Goal: Information Seeking & Learning: Learn about a topic

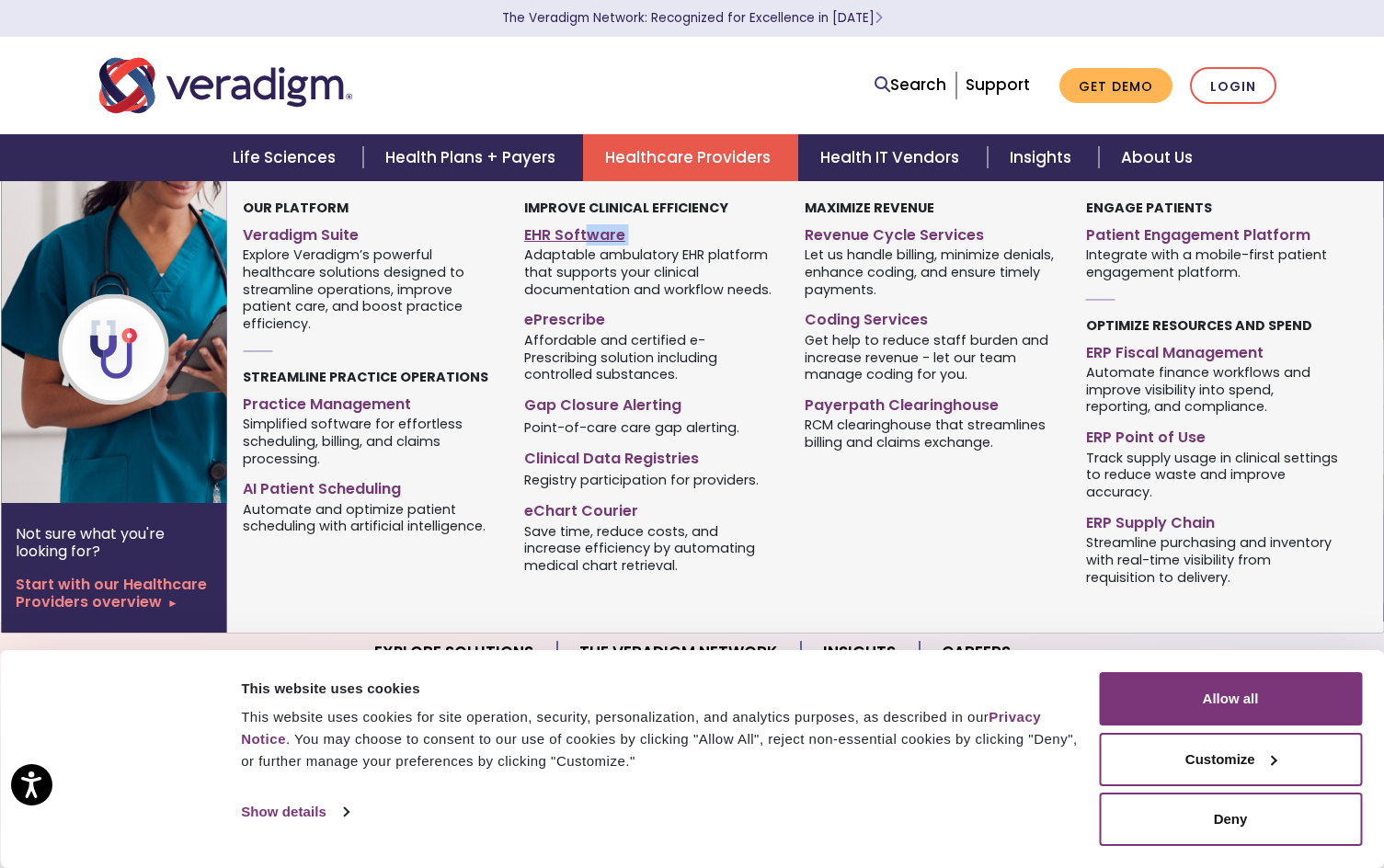
click at [584, 243] on div "EHR Software Adaptable ambulatory EHR platform that supports your clinical docu…" at bounding box center [651, 260] width 253 height 82
click at [576, 236] on link "EHR Software" at bounding box center [651, 232] width 253 height 27
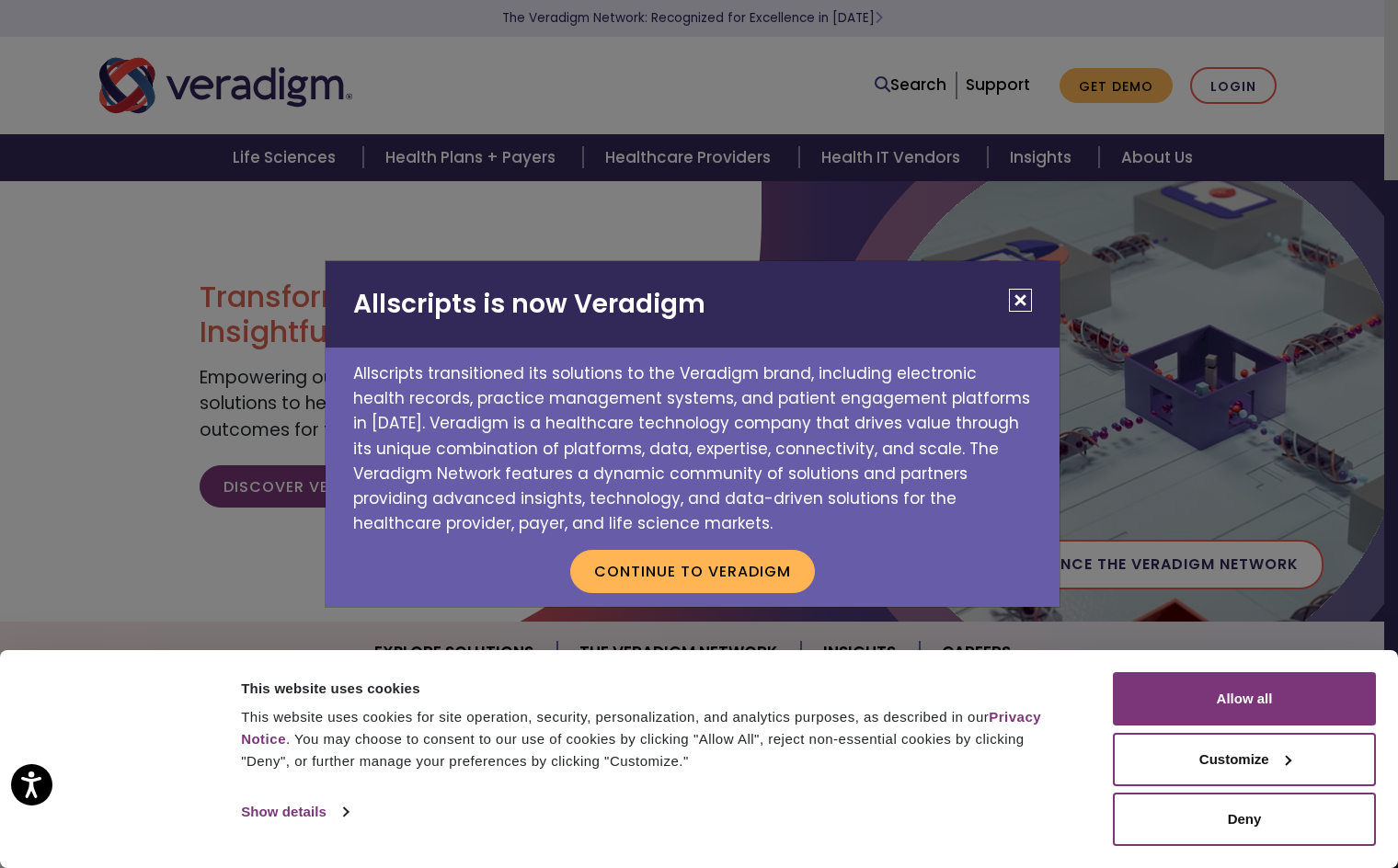
click at [1016, 291] on button "Close" at bounding box center [1020, 300] width 23 height 23
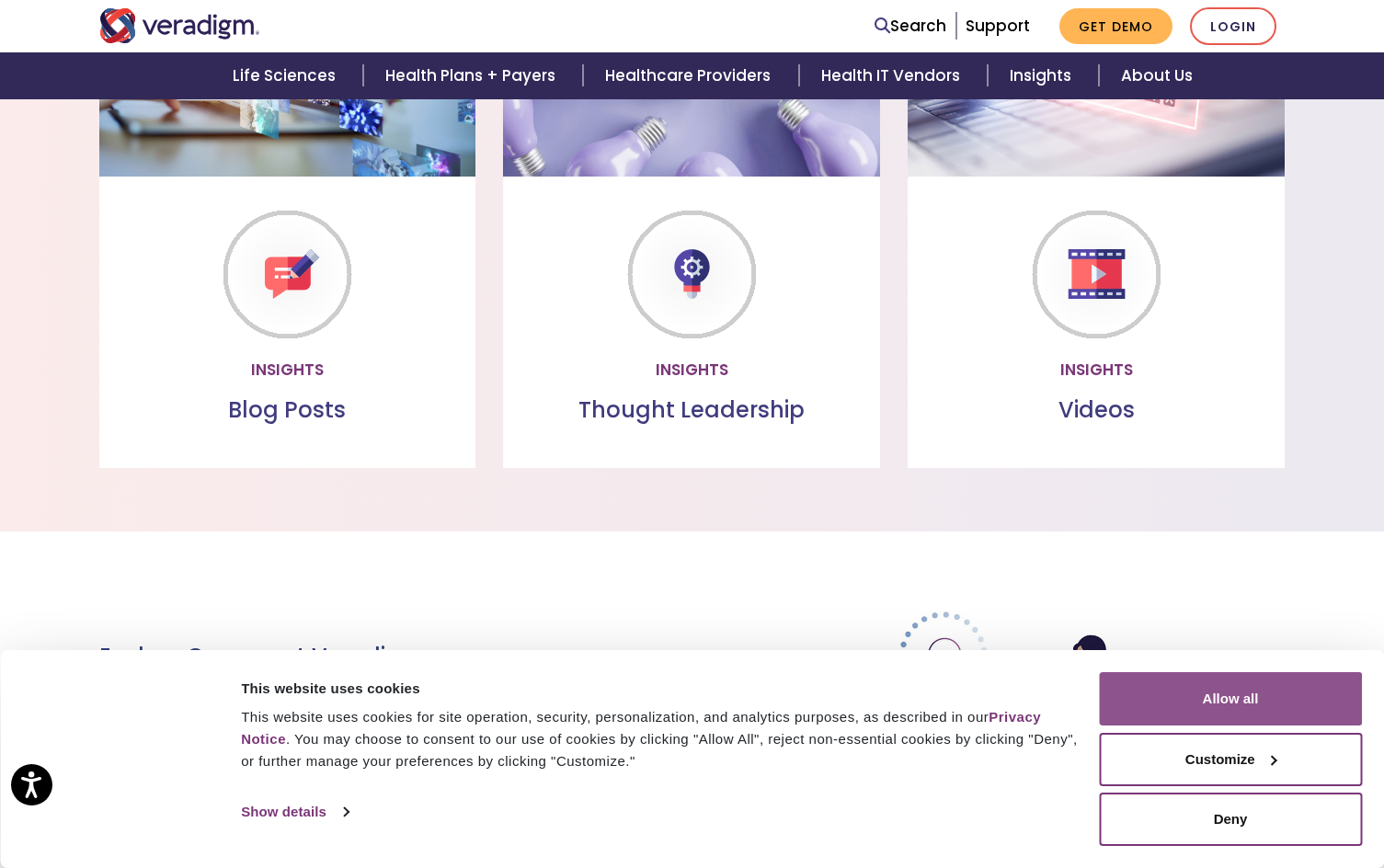
scroll to position [1655, 0]
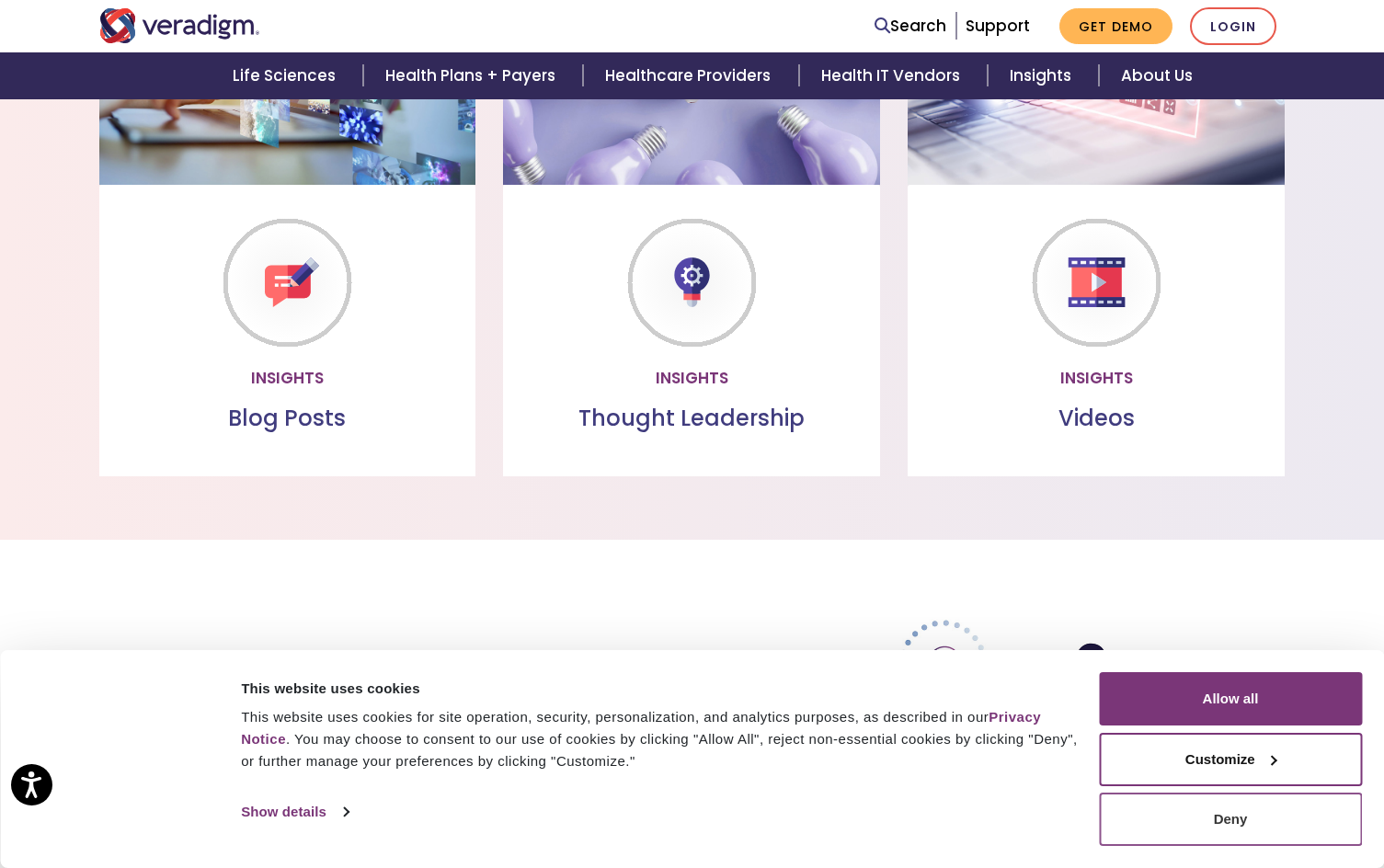
click at [1210, 809] on button "Deny" at bounding box center [1230, 819] width 263 height 53
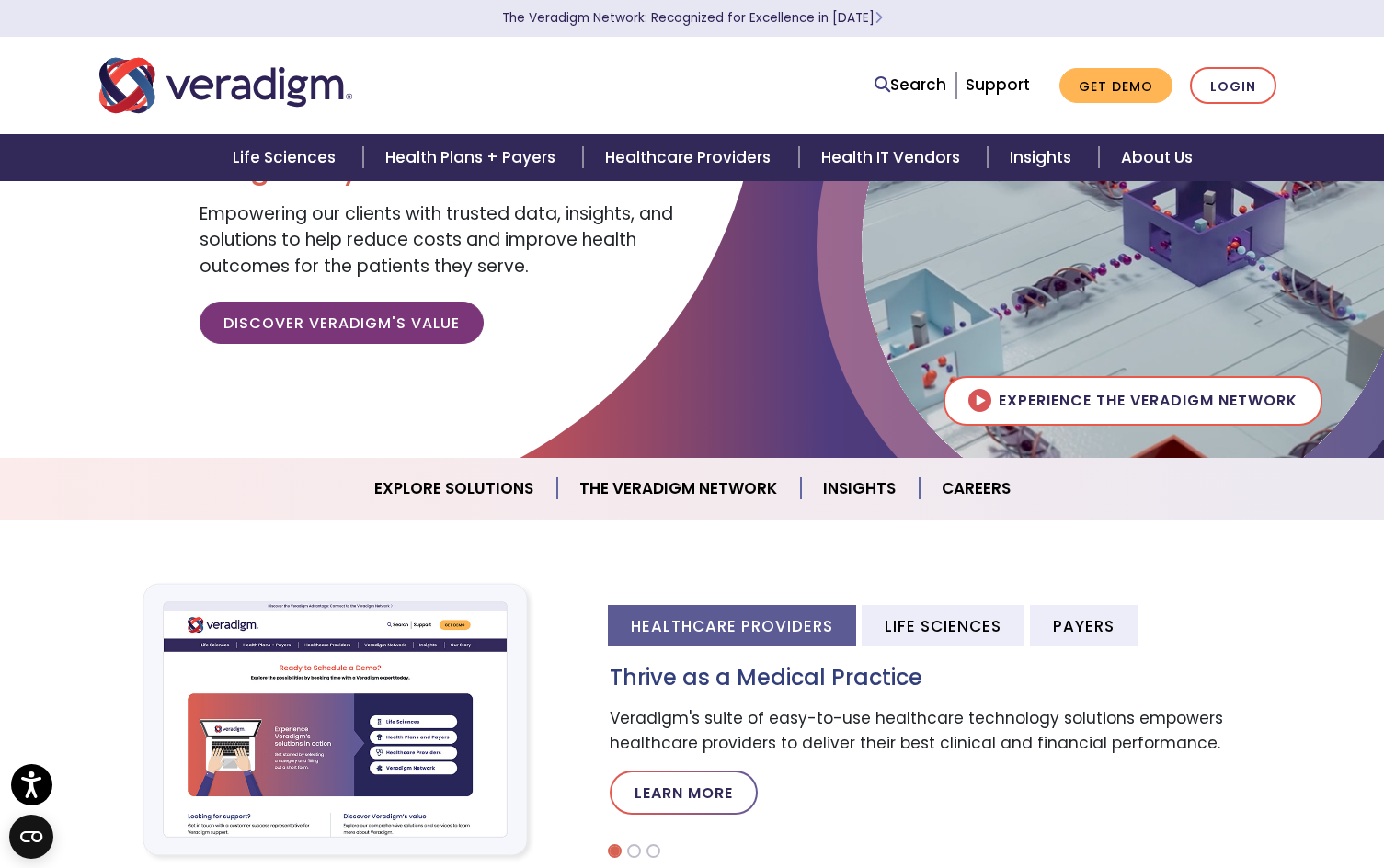
scroll to position [0, 0]
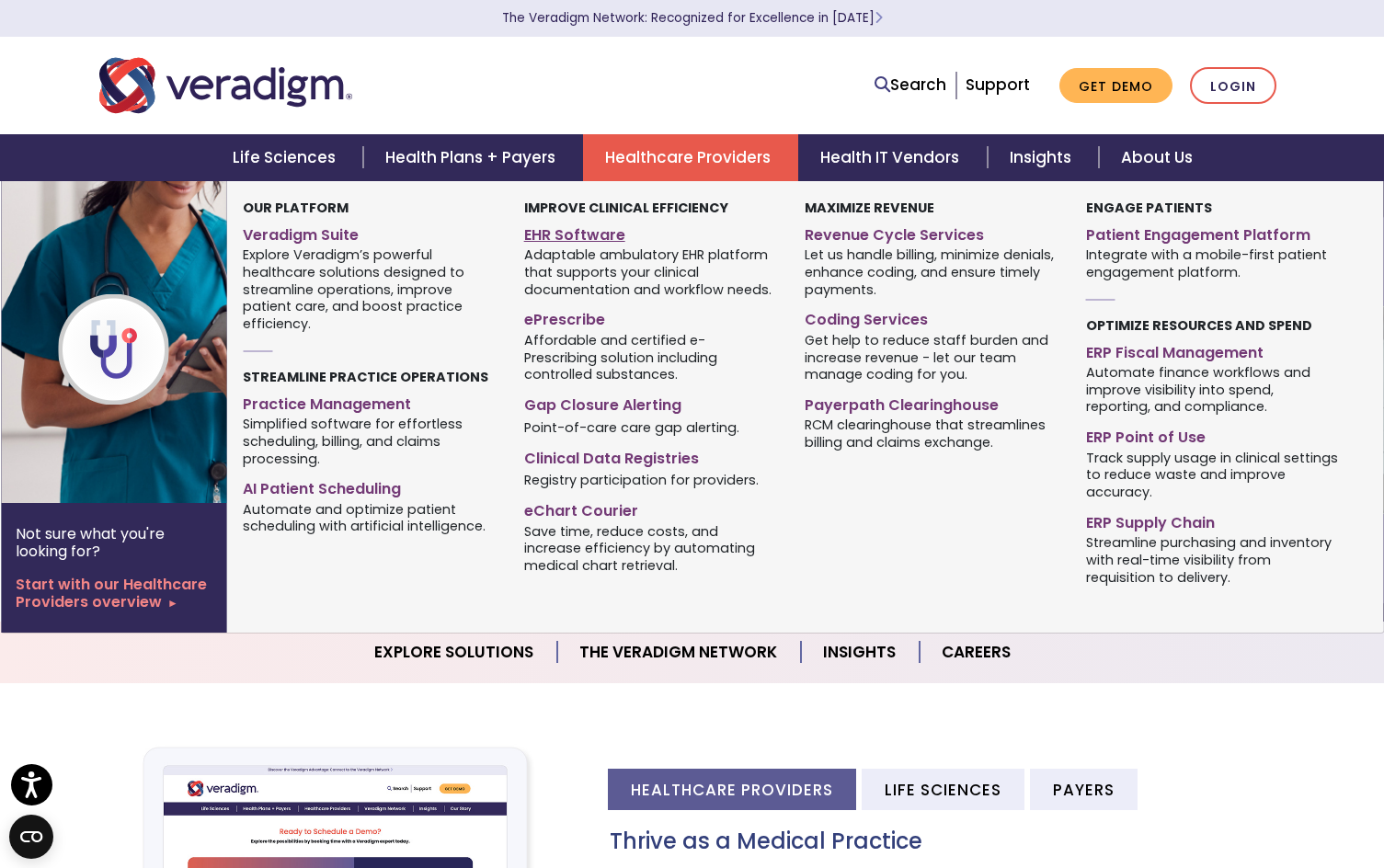
click at [547, 231] on link "EHR Software" at bounding box center [651, 232] width 253 height 27
